Goal: Task Accomplishment & Management: Use online tool/utility

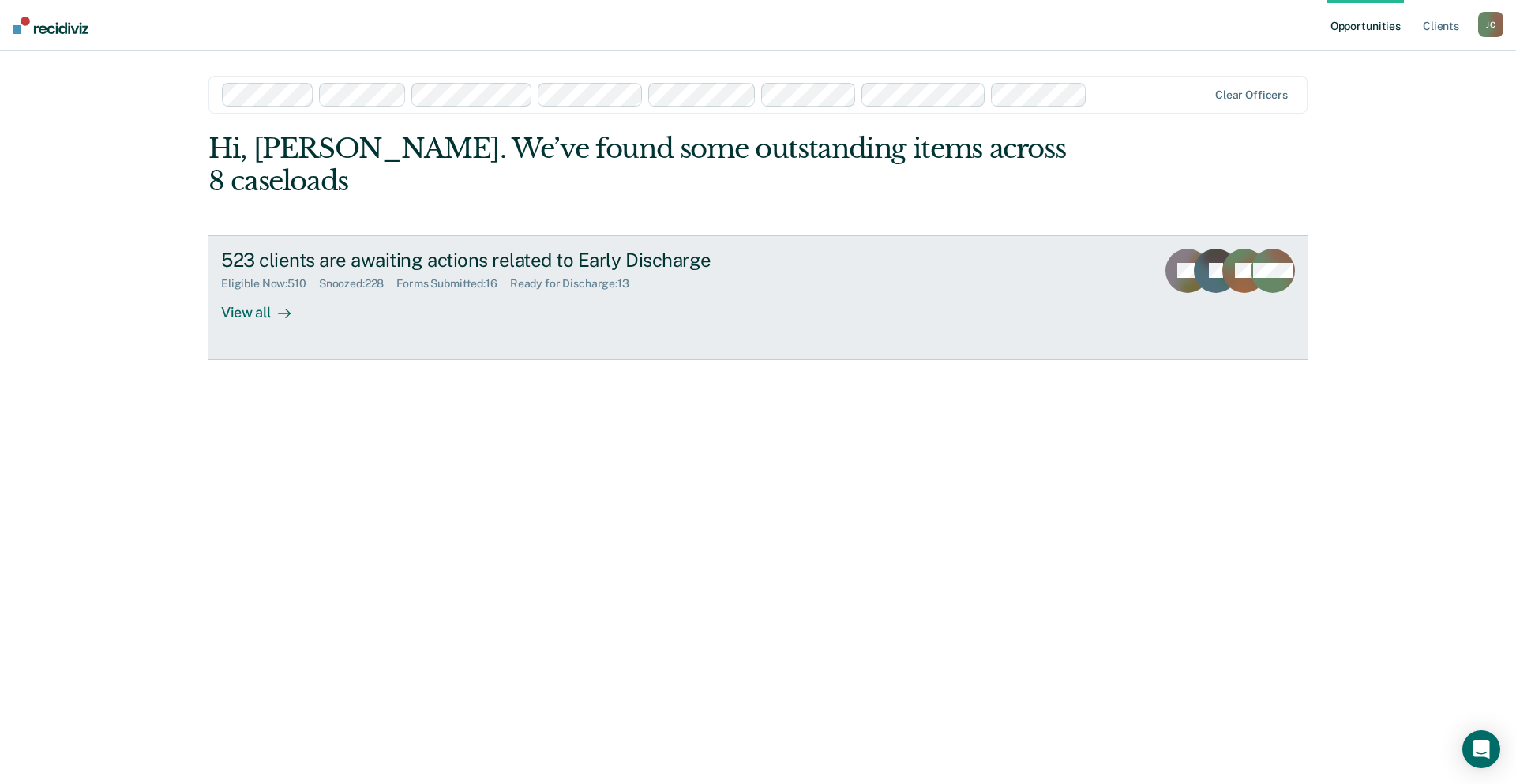
click at [412, 249] on div "523 clients are awaiting actions related to Early Discharge" at bounding box center [498, 260] width 554 height 23
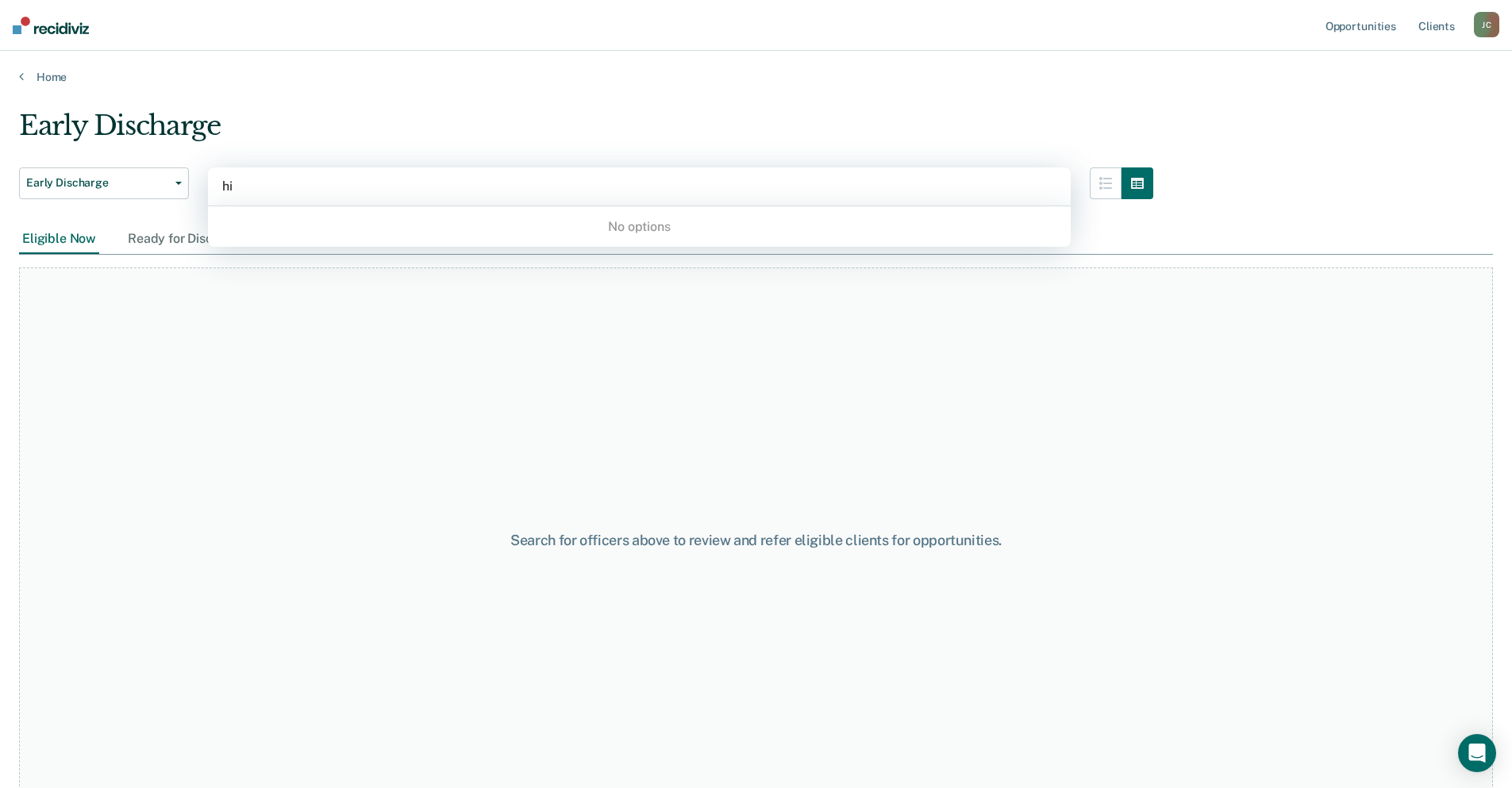
type input "h"
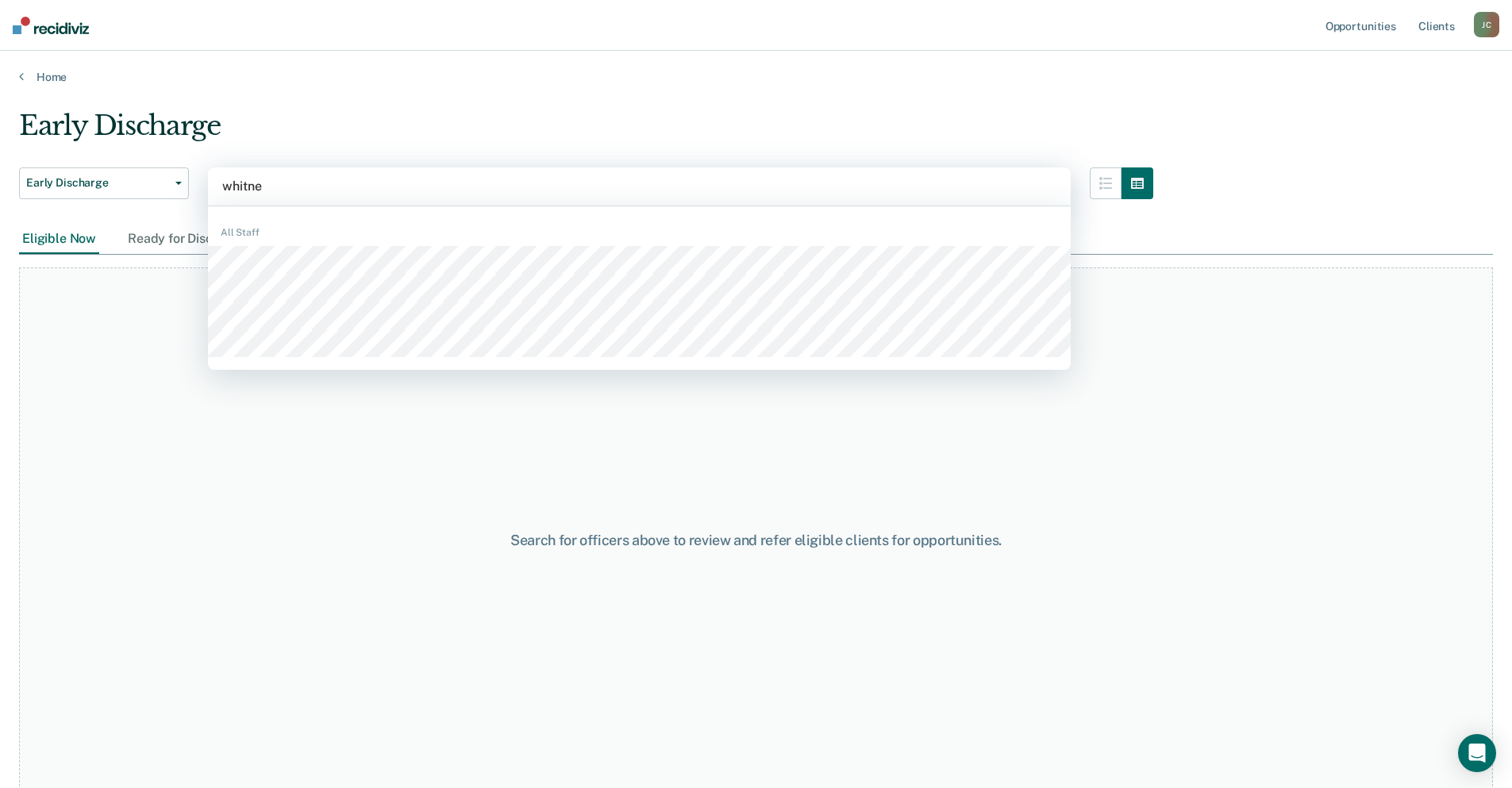
type input "[PERSON_NAME]"
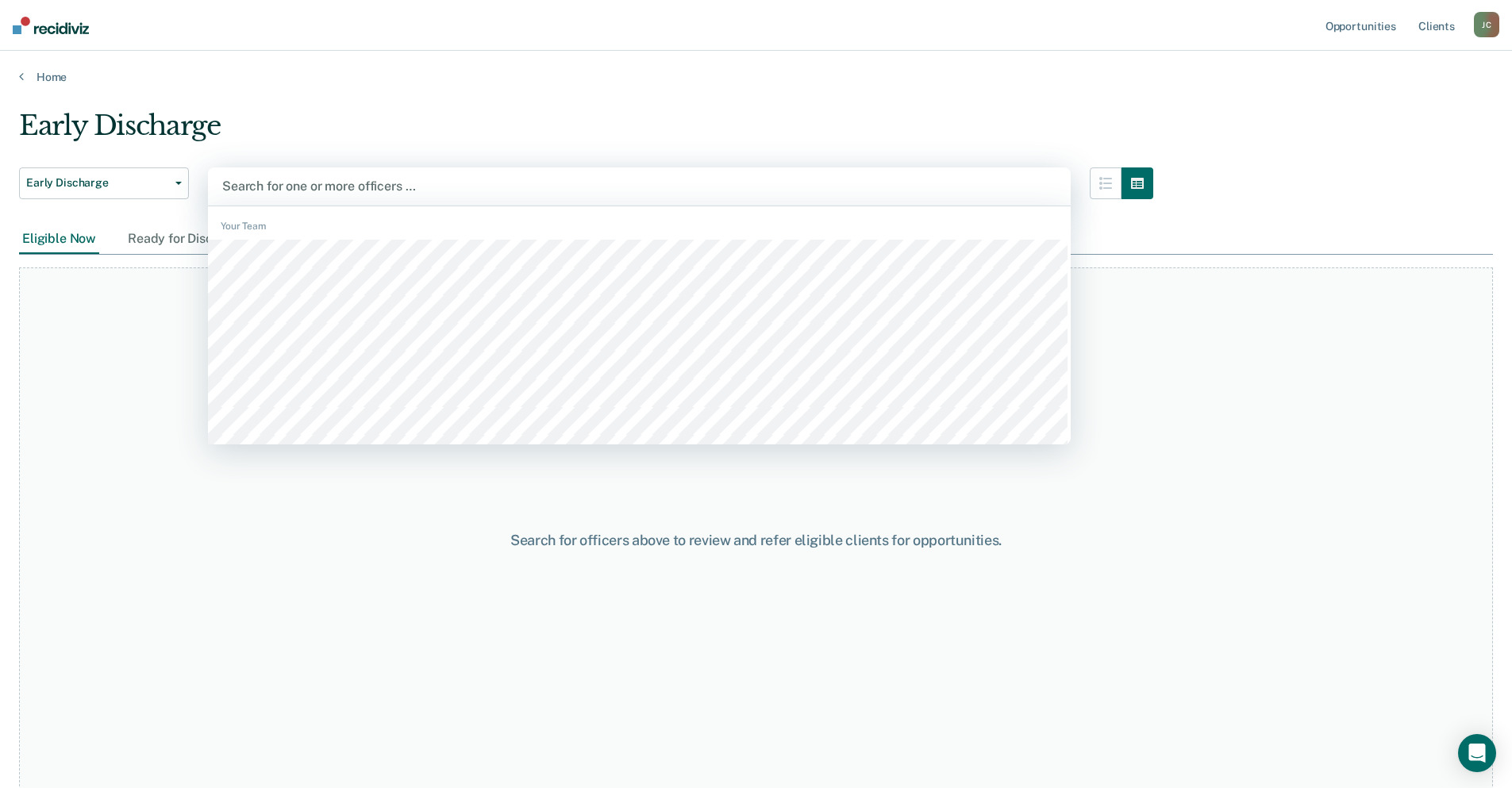
click at [333, 187] on div at bounding box center [639, 186] width 834 height 18
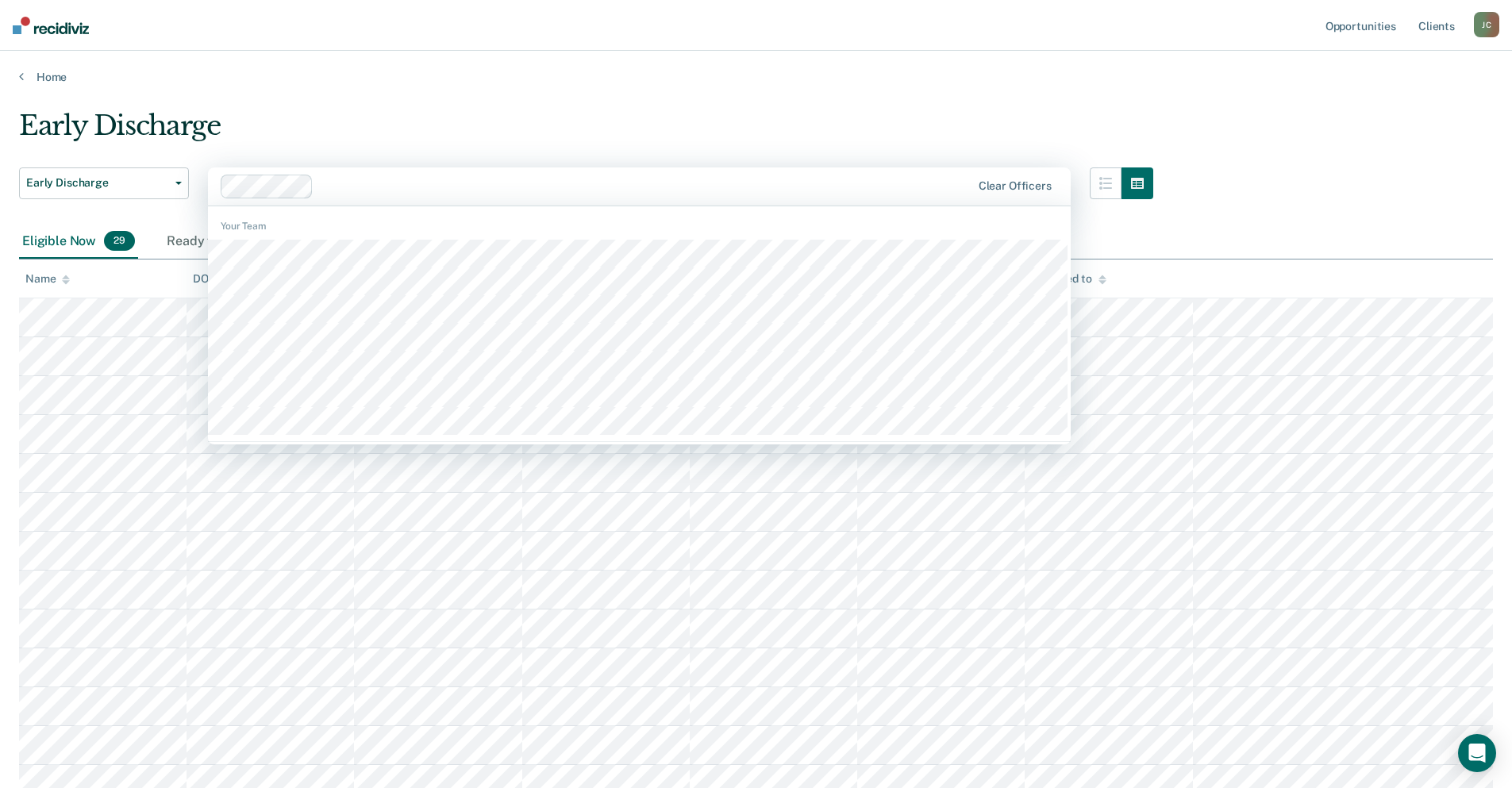
click at [333, 178] on div at bounding box center [645, 186] width 650 height 18
click at [472, 183] on div at bounding box center [691, 186] width 558 height 18
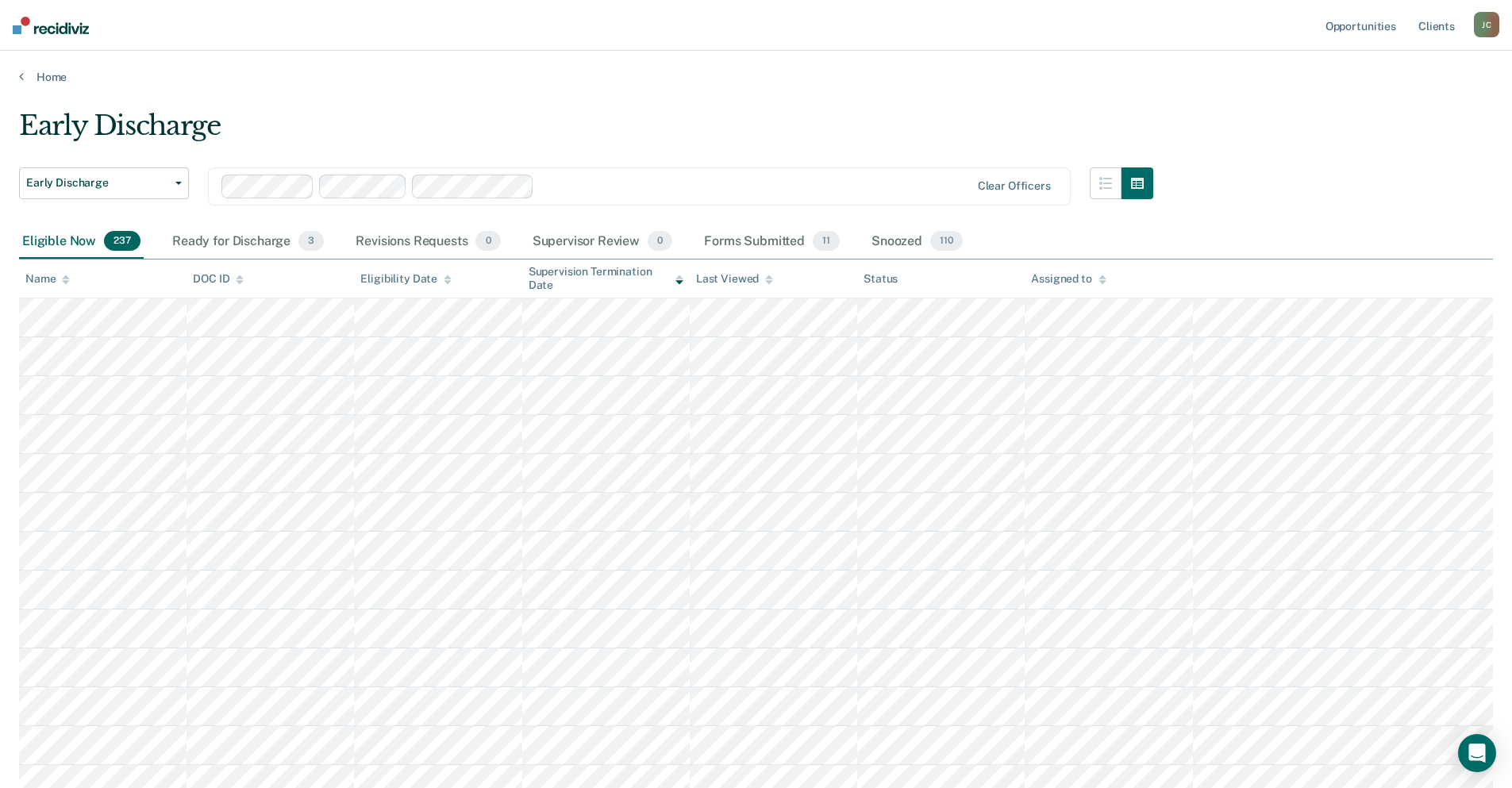
click at [594, 186] on div at bounding box center [754, 186] width 428 height 18
click at [668, 181] on div at bounding box center [810, 186] width 318 height 18
click at [822, 185] on div at bounding box center [868, 186] width 204 height 18
click at [902, 190] on div at bounding box center [918, 186] width 104 height 18
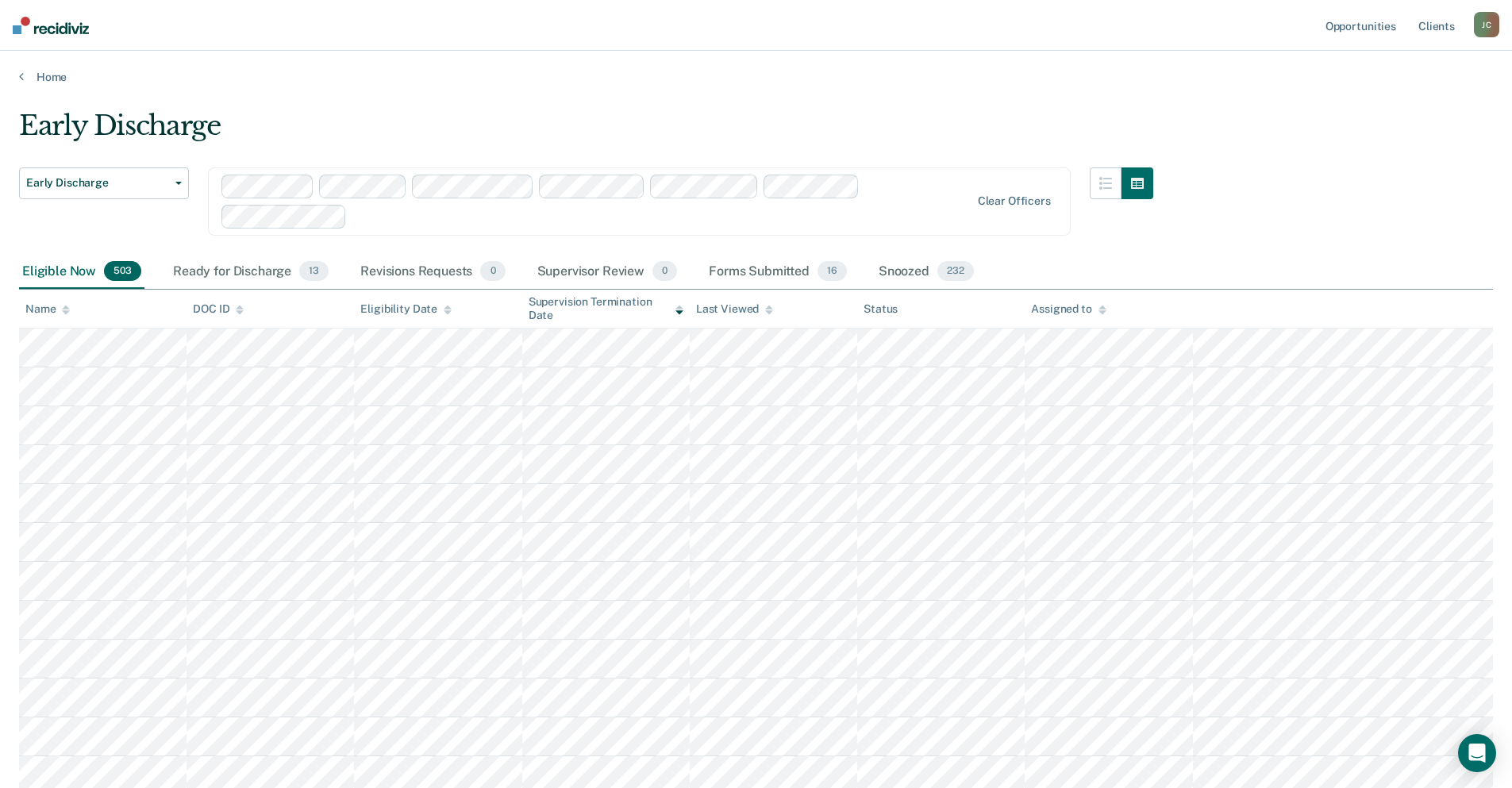
click at [898, 188] on div at bounding box center [596, 201] width 750 height 54
